Goal: Information Seeking & Learning: Find specific fact

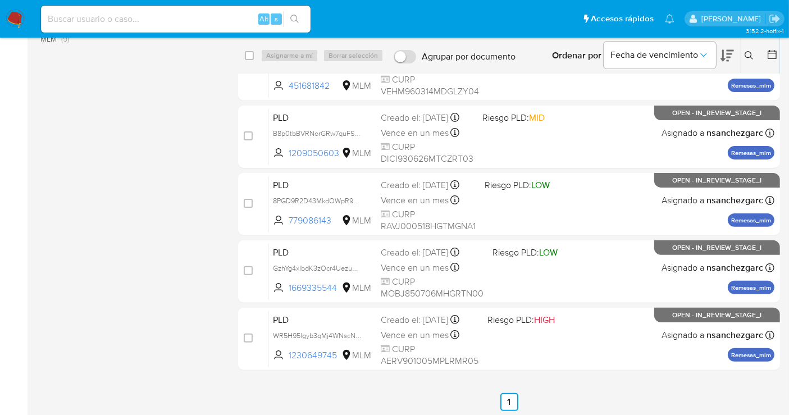
scroll to position [317, 0]
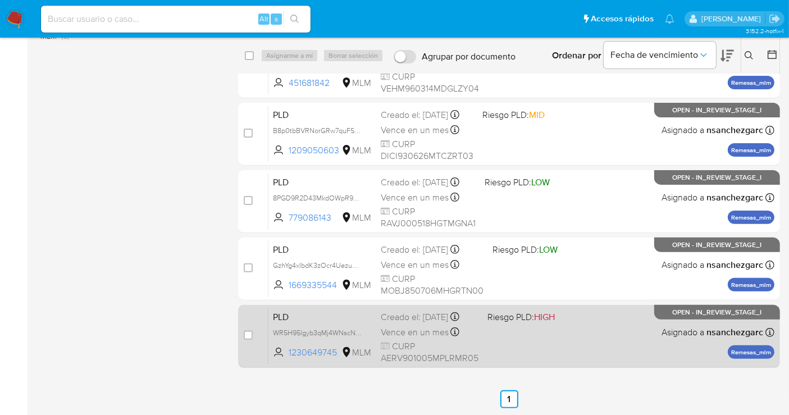
click at [414, 323] on div "Creado el: 12/07/2025 Creado el: 12/07/2025 02:06:22" at bounding box center [430, 317] width 98 height 12
click at [427, 321] on div "Creado el: 12/07/2025 Creado el: 12/07/2025 02:06:22" at bounding box center [430, 317] width 98 height 12
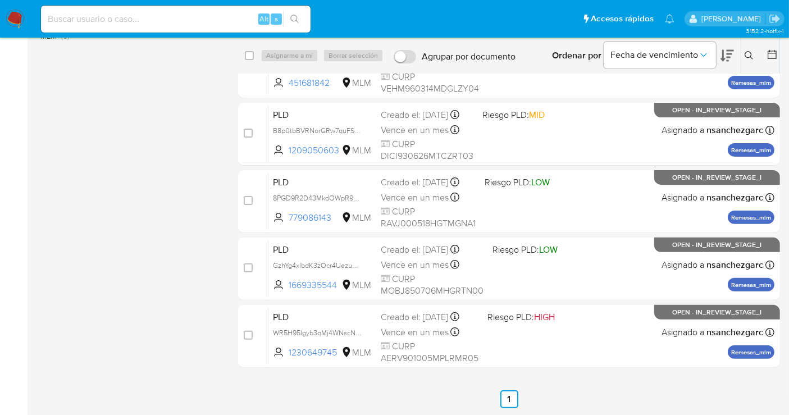
click at [10, 19] on img at bounding box center [15, 19] width 19 height 19
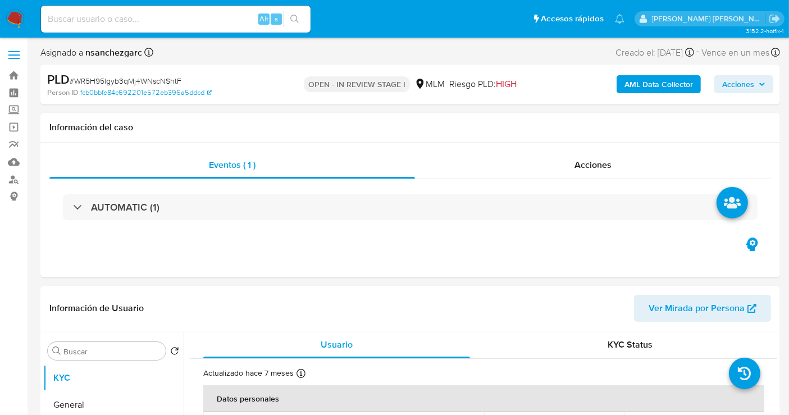
select select "10"
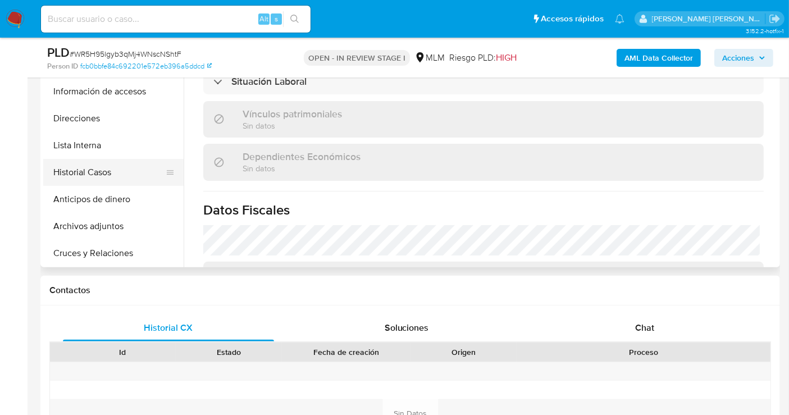
scroll to position [62, 0]
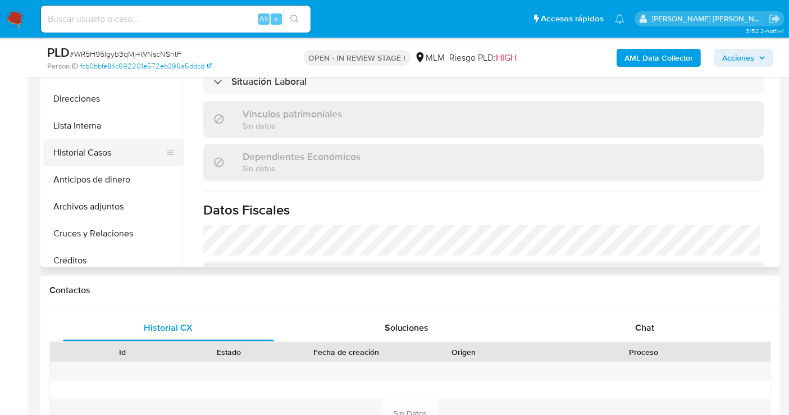
click at [77, 151] on button "Historial Casos" at bounding box center [108, 152] width 131 height 27
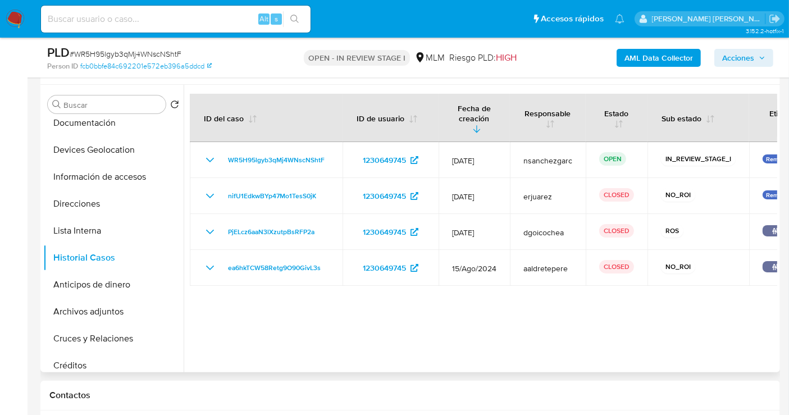
scroll to position [187, 0]
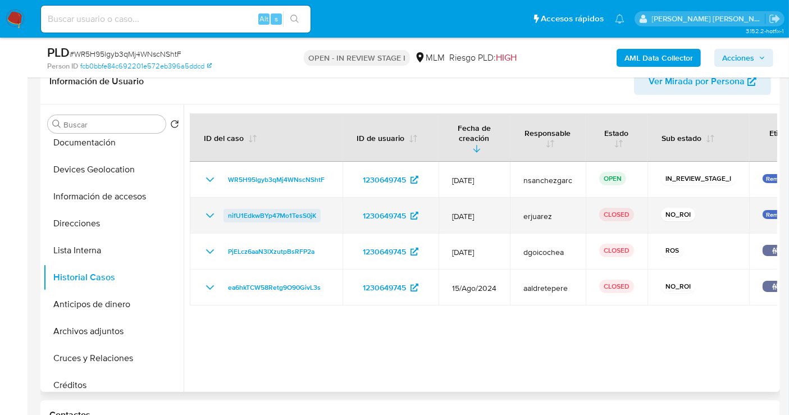
click at [244, 209] on span "nifU1EdkwBYp47Mo1TesS0jK" at bounding box center [272, 215] width 88 height 13
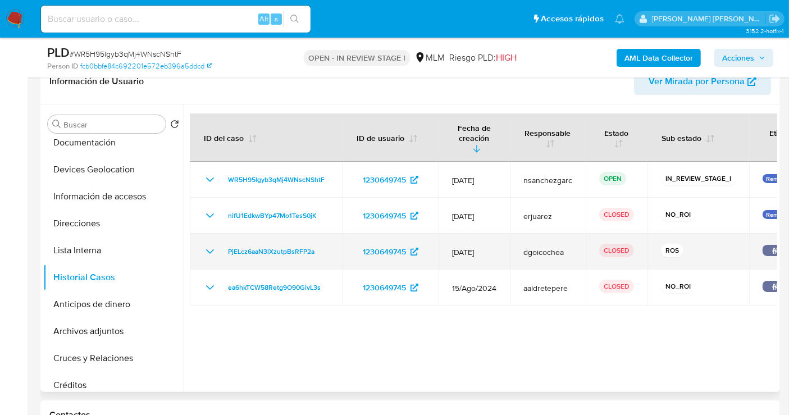
click at [216, 245] on icon "Mostrar/Ocultar" at bounding box center [209, 251] width 13 height 13
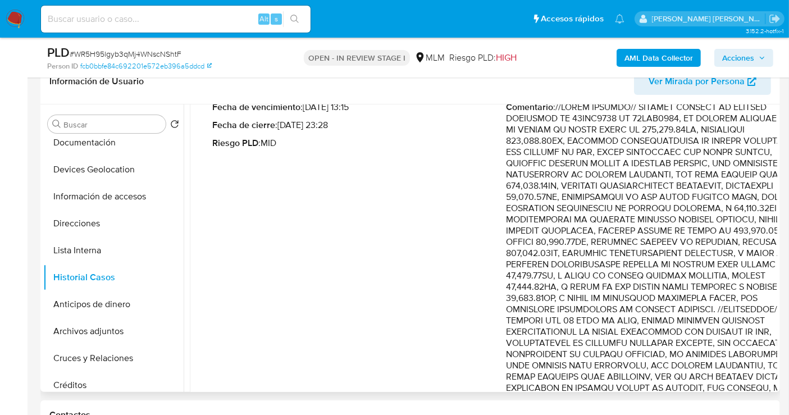
scroll to position [62, 0]
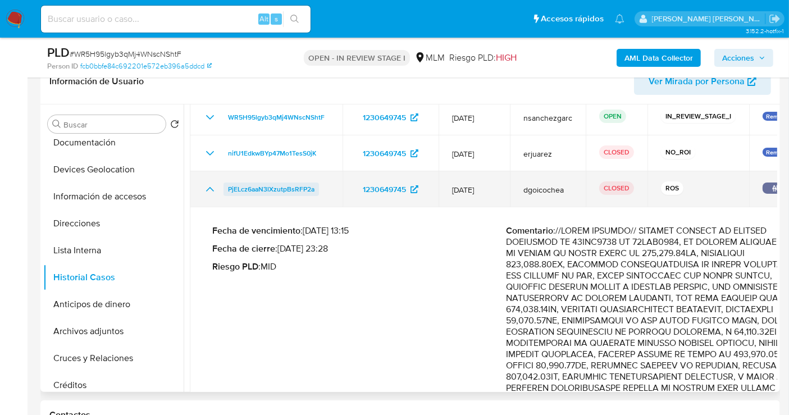
click at [280, 182] on span "PjELcz6aaN3lXzutpBsRFP2a" at bounding box center [271, 188] width 86 height 13
click at [212, 182] on icon "Mostrar/Ocultar" at bounding box center [209, 188] width 13 height 13
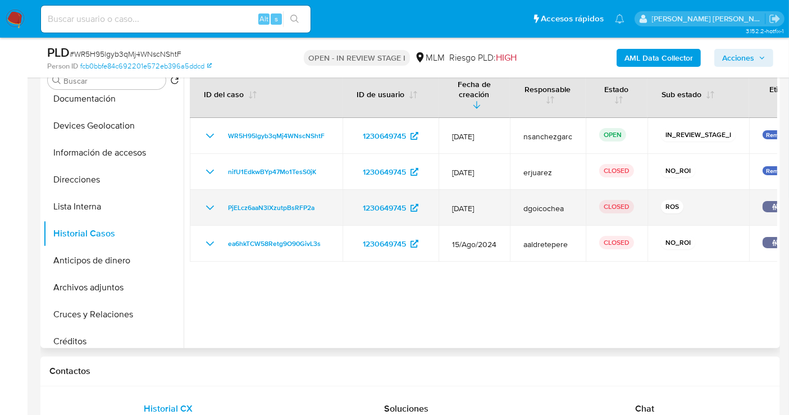
scroll to position [249, 0]
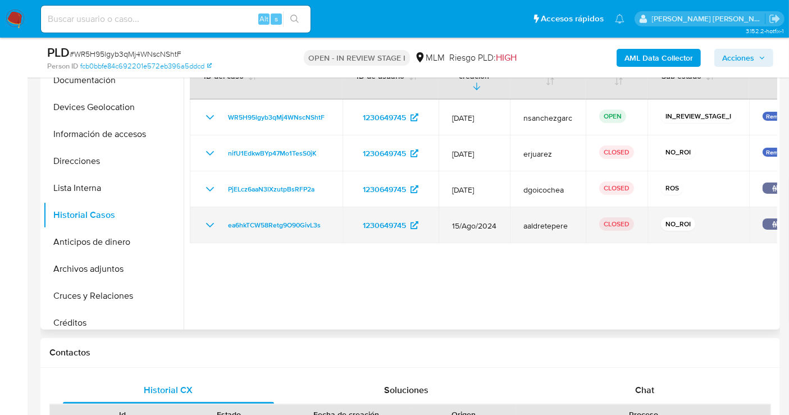
click at [215, 218] on icon "Mostrar/Ocultar" at bounding box center [209, 224] width 13 height 13
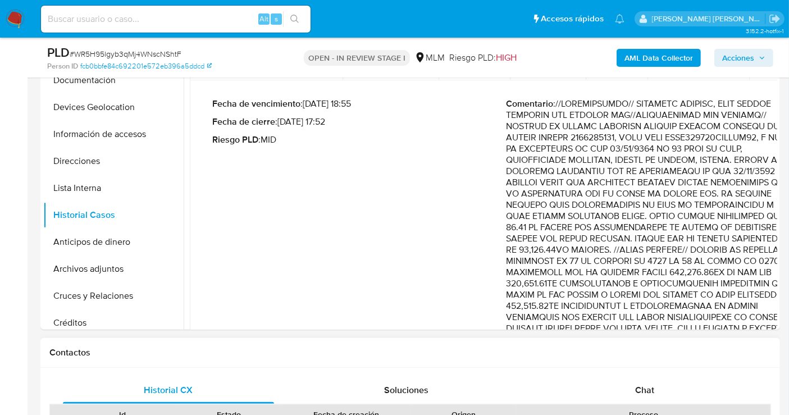
scroll to position [125, 0]
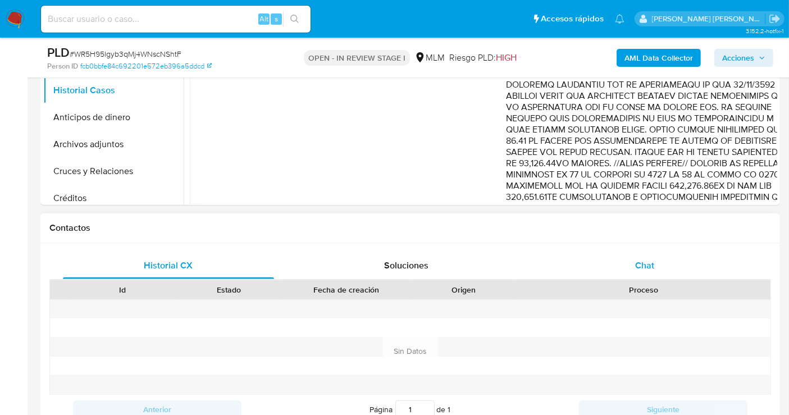
click at [650, 262] on div "Historial CX Soluciones Chat Id Estado Fecha de creación Origen Proceso Anterio…" at bounding box center [410, 351] width 722 height 199
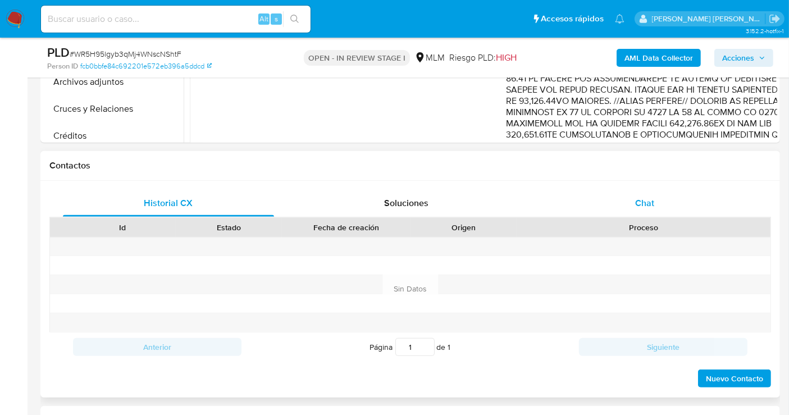
click at [638, 206] on span "Chat" at bounding box center [644, 203] width 19 height 13
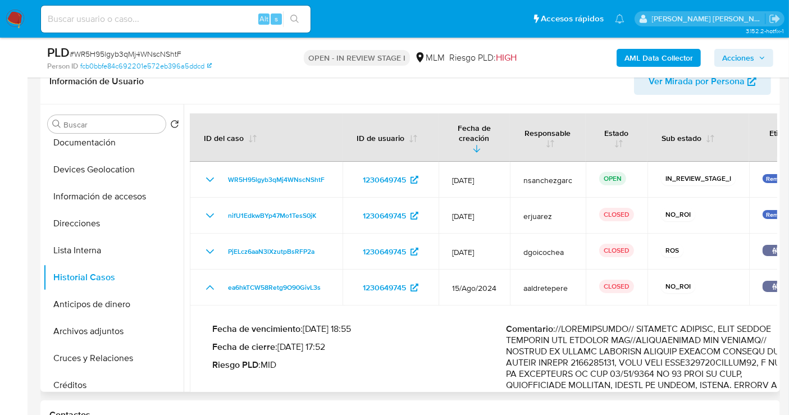
scroll to position [0, 0]
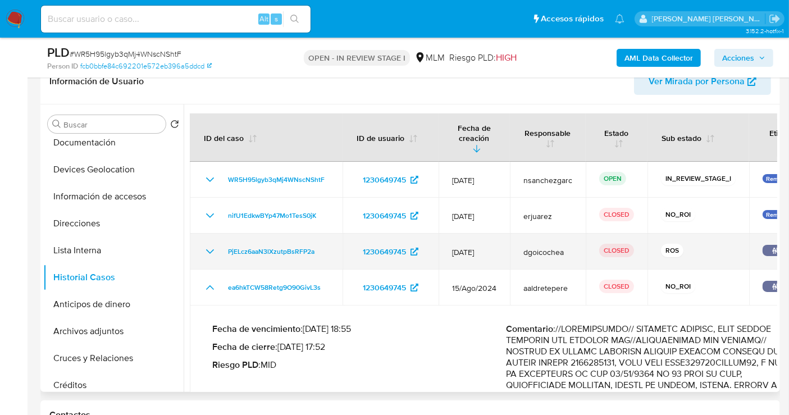
click at [208, 245] on icon "Mostrar/Ocultar" at bounding box center [209, 251] width 13 height 13
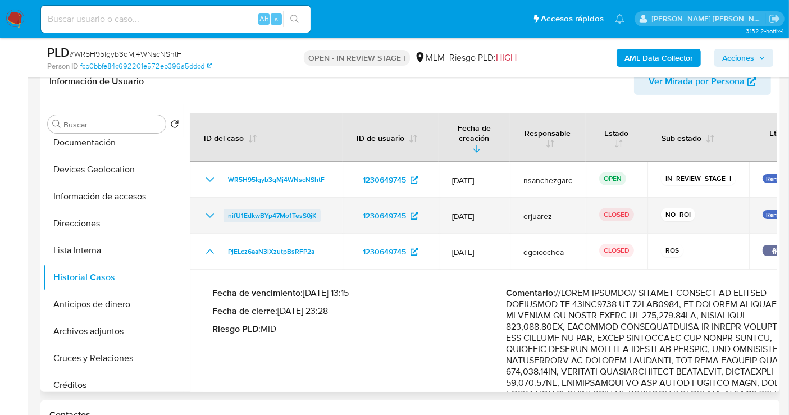
click at [254, 209] on span "nifU1EdkwBYp47Mo1TesS0jK" at bounding box center [272, 215] width 88 height 13
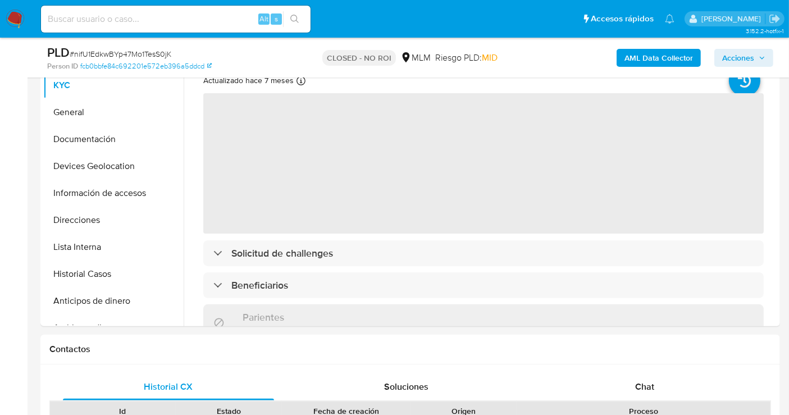
select select "10"
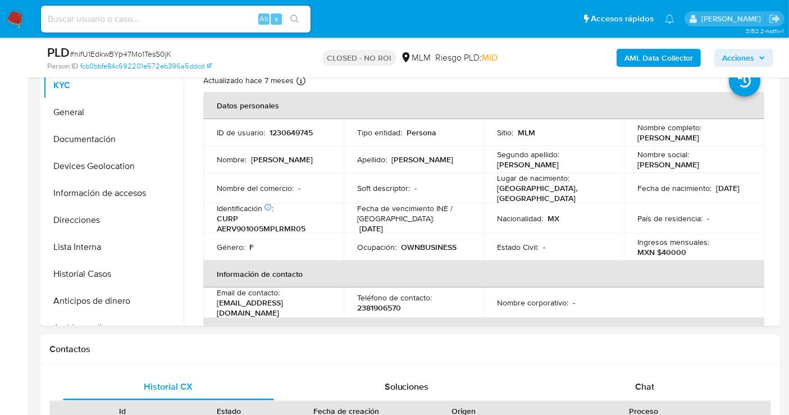
scroll to position [374, 0]
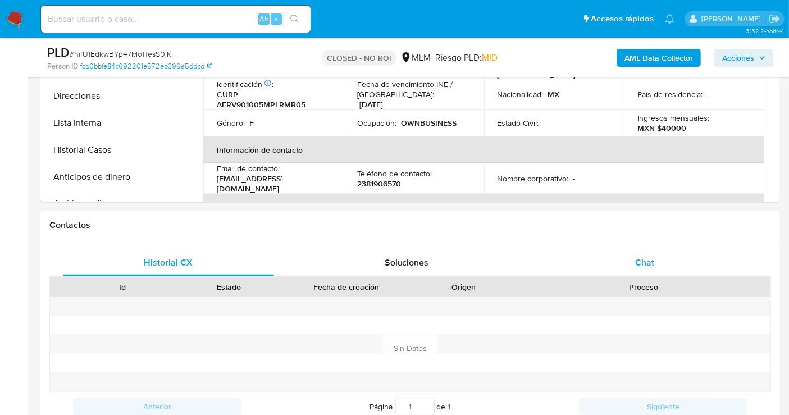
click at [645, 261] on span "Chat" at bounding box center [644, 262] width 19 height 13
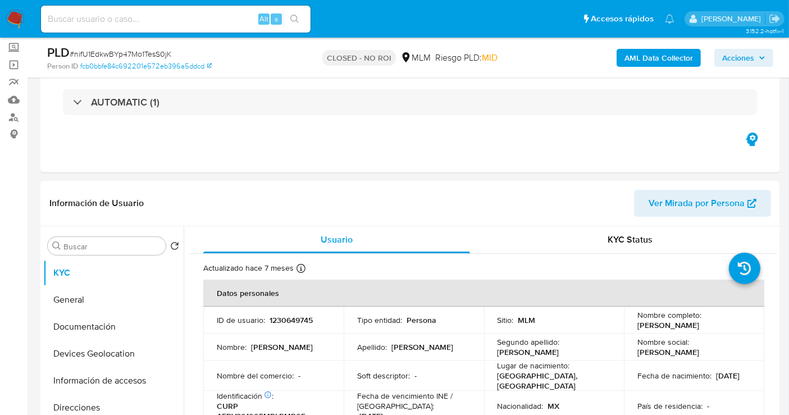
scroll to position [0, 0]
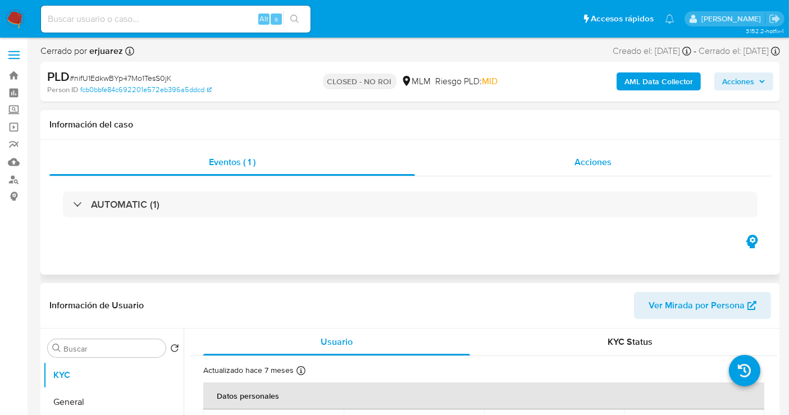
click at [602, 161] on span "Acciones" at bounding box center [592, 162] width 37 height 13
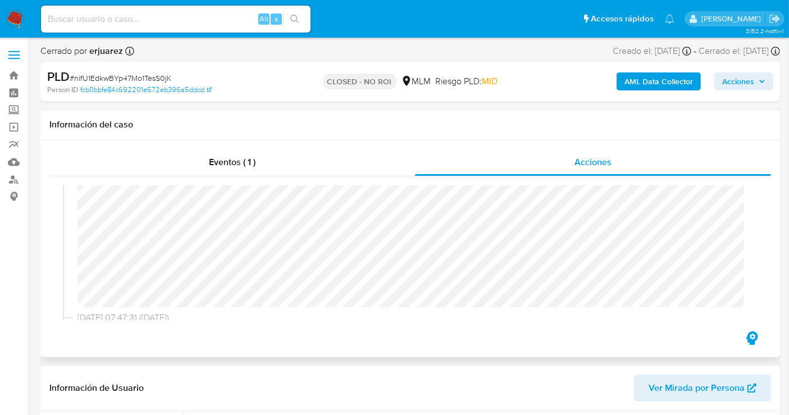
scroll to position [187, 0]
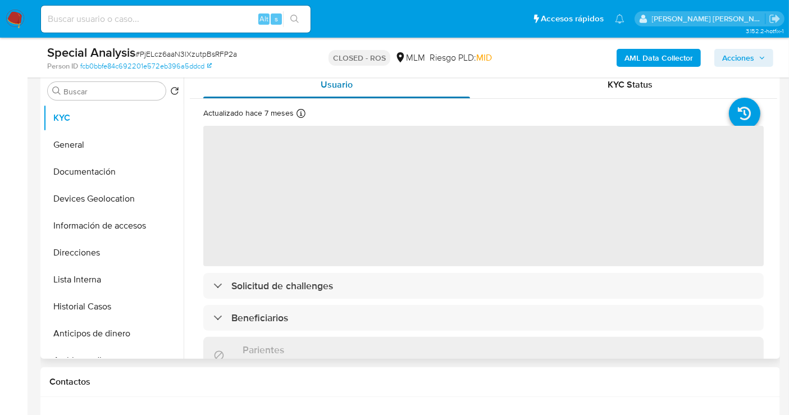
scroll to position [312, 0]
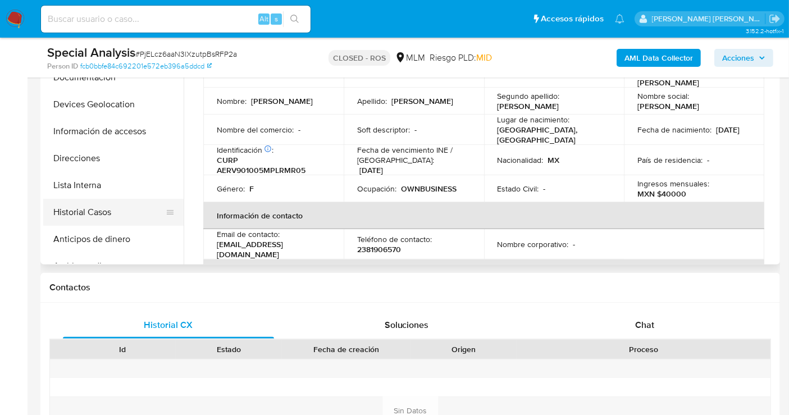
select select "10"
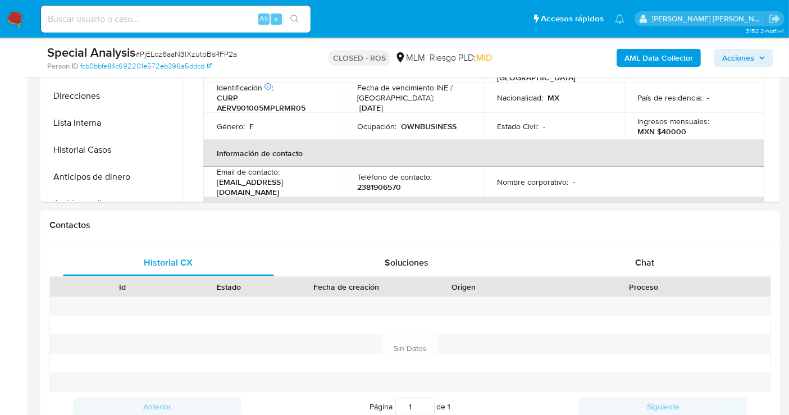
scroll to position [436, 0]
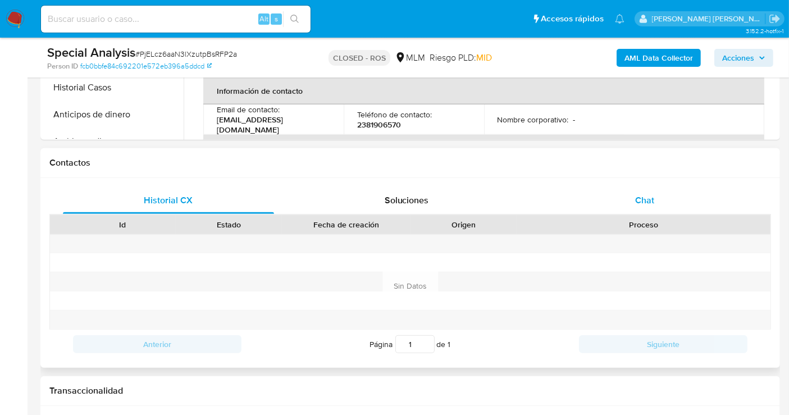
click at [648, 190] on div "Chat" at bounding box center [644, 200] width 211 height 27
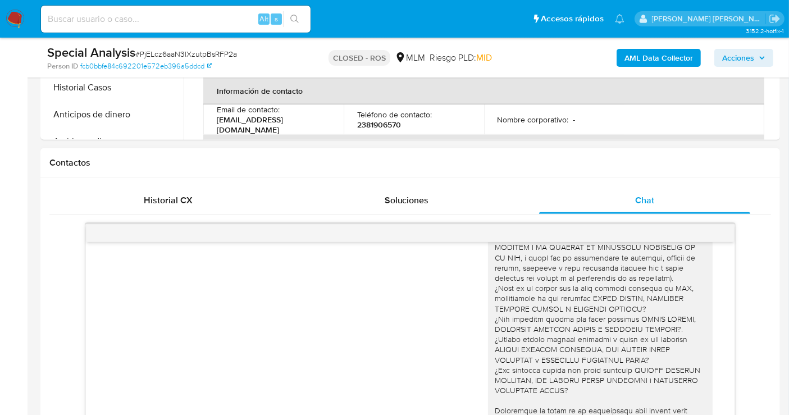
scroll to position [180, 0]
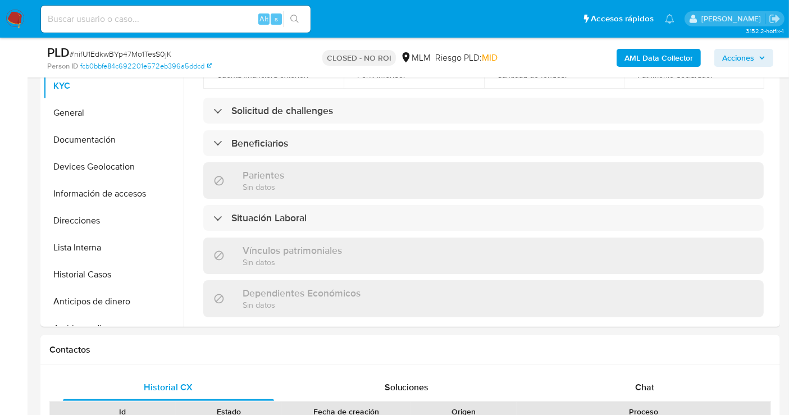
scroll to position [690, 0]
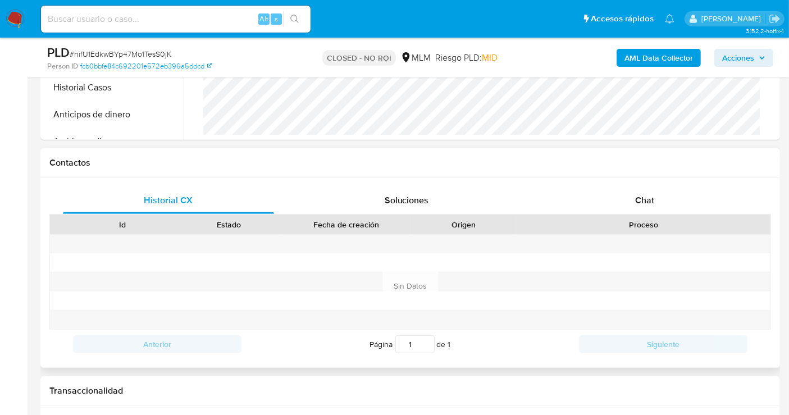
select select "10"
click at [649, 199] on span "Chat" at bounding box center [644, 200] width 19 height 13
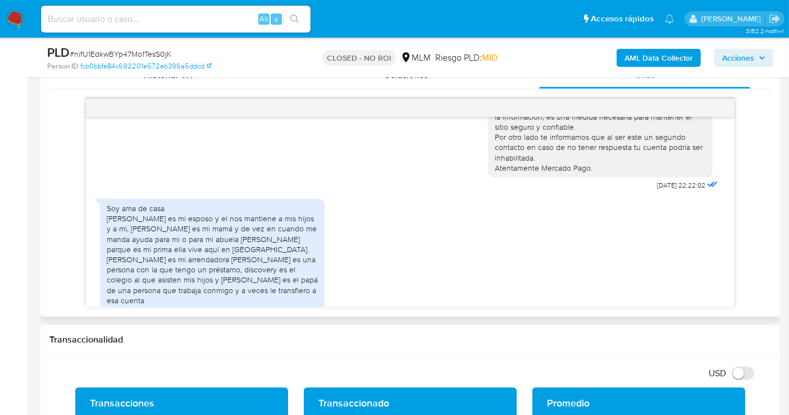
scroll to position [216, 0]
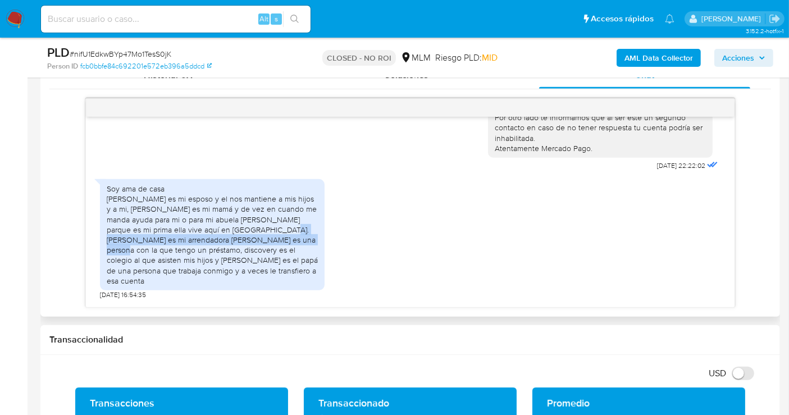
drag, startPoint x: 264, startPoint y: 228, endPoint x: 269, endPoint y: 238, distance: 11.1
click at [269, 238] on div "Soy ama de casa Ángel Guzmán es mi esposo y el nos mantiene a mis hijos y a mi,…" at bounding box center [212, 235] width 211 height 102
drag, startPoint x: 258, startPoint y: 229, endPoint x: 277, endPoint y: 244, distance: 24.4
click at [277, 244] on div "Soy ama de casa Ángel Guzmán es mi esposo y el nos mantiene a mis hijos y a mi,…" at bounding box center [212, 235] width 211 height 102
copy div "Gloria Arriaga es mi arrendadora Ana Oralia es una persona con la que tengo un …"
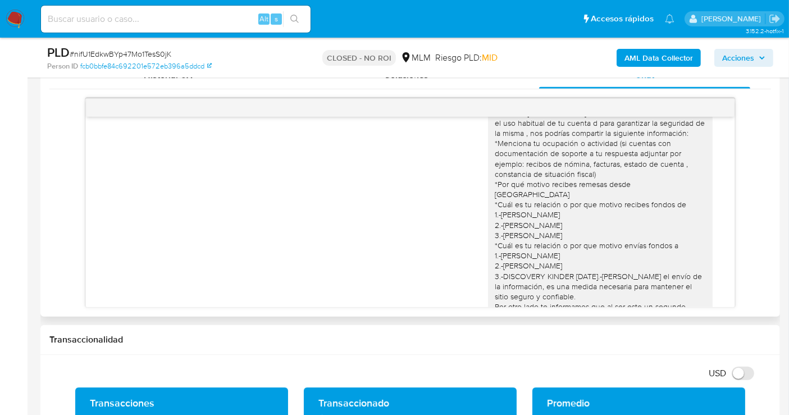
scroll to position [0, 0]
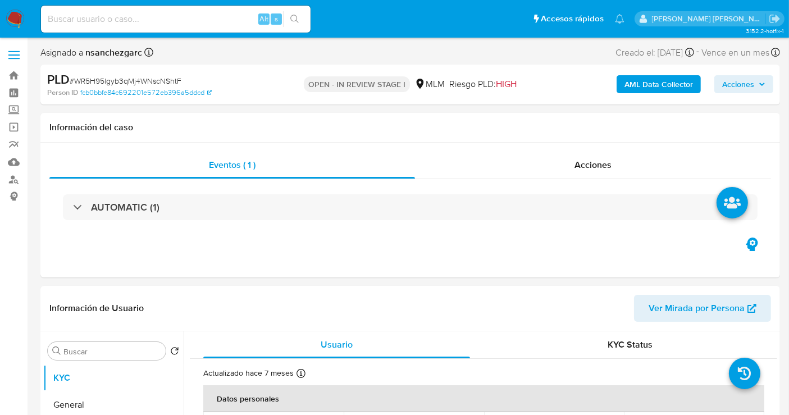
select select "10"
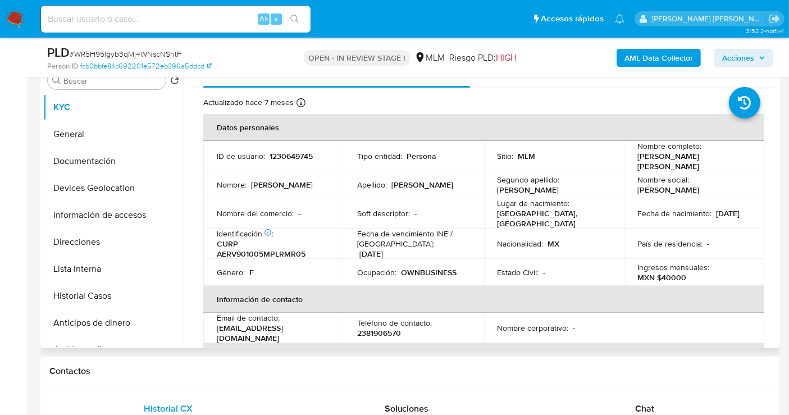
scroll to position [249, 0]
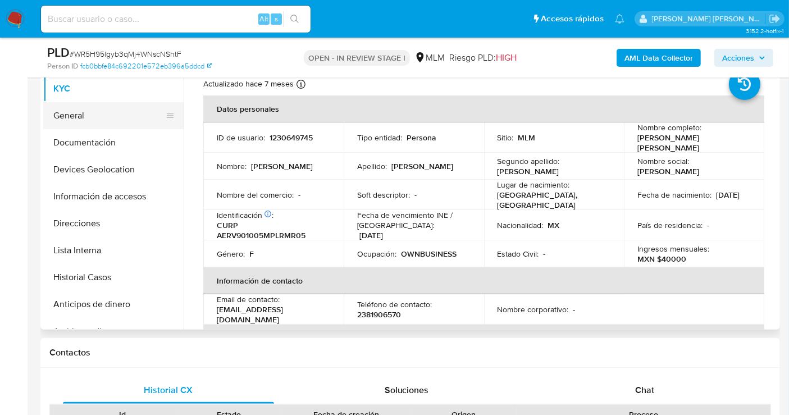
click at [118, 116] on button "General" at bounding box center [108, 115] width 131 height 27
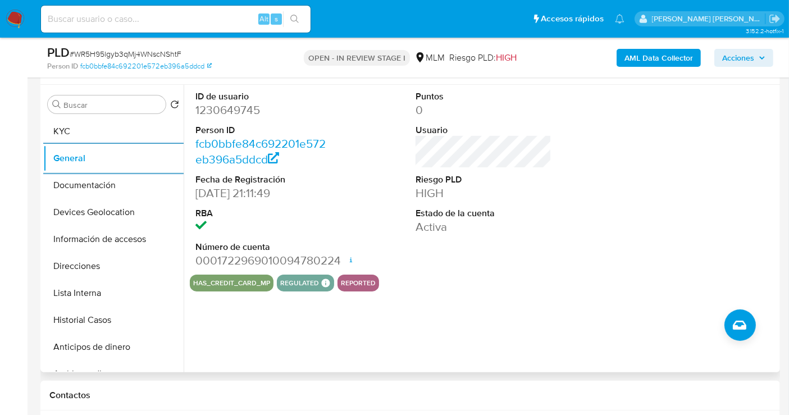
scroll to position [187, 0]
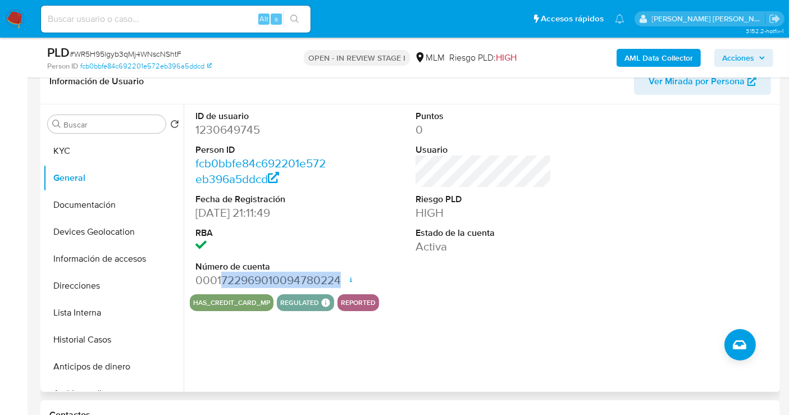
drag, startPoint x: 228, startPoint y: 280, endPoint x: 337, endPoint y: 281, distance: 108.9
click at [331, 281] on dd "0001722969010094780224 Fecha de apertura 19/02/2024 21:23 Estado ACTIVE" at bounding box center [263, 280] width 136 height 16
copy dd "722969010094780224"
click at [77, 149] on button "KYC" at bounding box center [108, 151] width 131 height 27
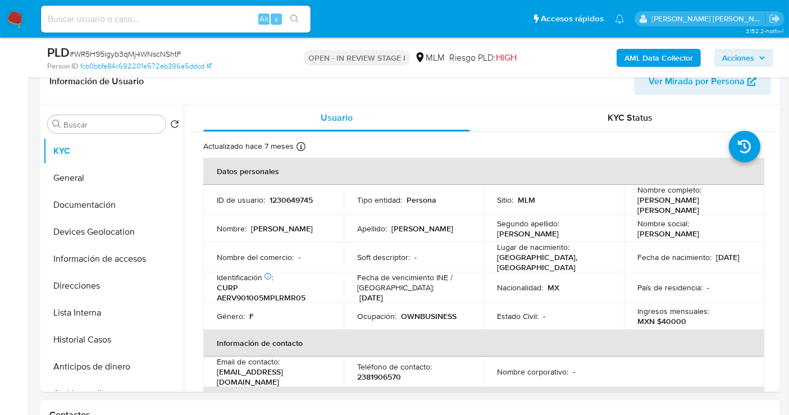
scroll to position [62, 0]
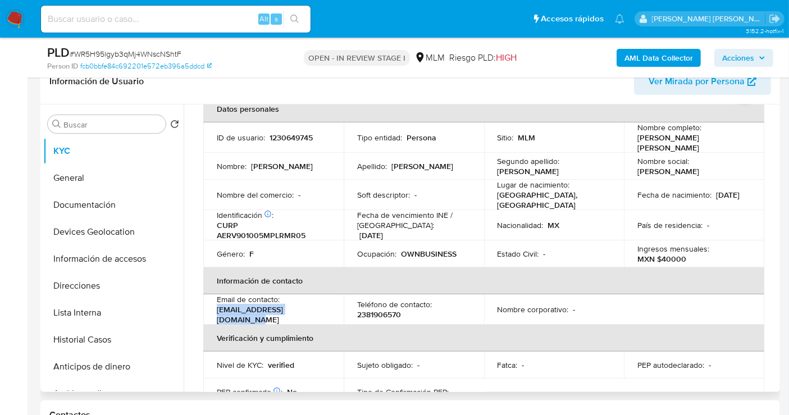
drag, startPoint x: 326, startPoint y: 311, endPoint x: 215, endPoint y: 311, distance: 111.7
click at [215, 311] on td "Email de contacto : veroarmenta1990@gmail.com" at bounding box center [273, 309] width 140 height 30
copy p "veroarmenta1990@gmail.com"
click at [391, 311] on p "2381906570" at bounding box center [379, 314] width 44 height 10
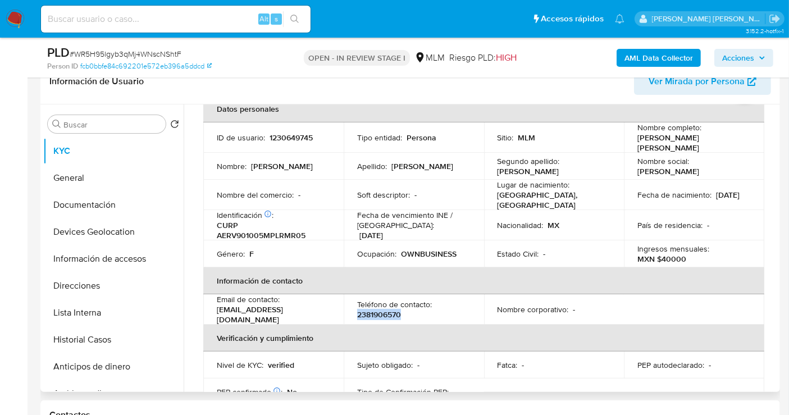
copy p "2381906570"
